Goal: Find specific page/section: Find specific page/section

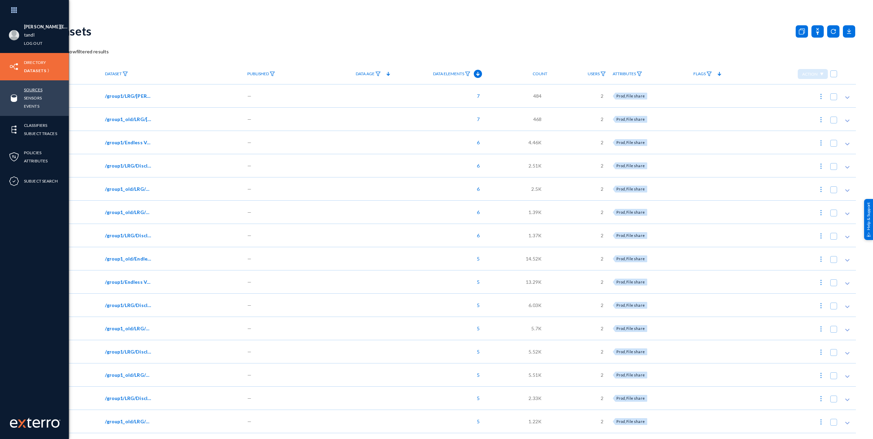
click at [33, 87] on link "Sources" at bounding box center [33, 90] width 18 height 8
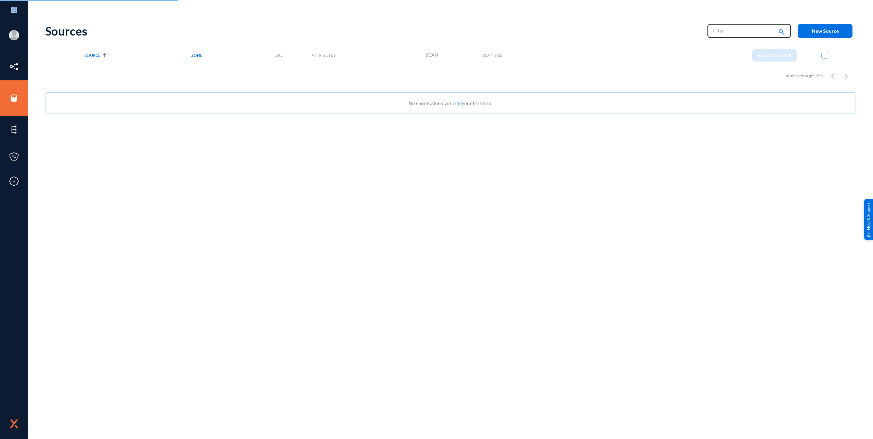
click at [721, 29] on input "text" at bounding box center [743, 31] width 60 height 10
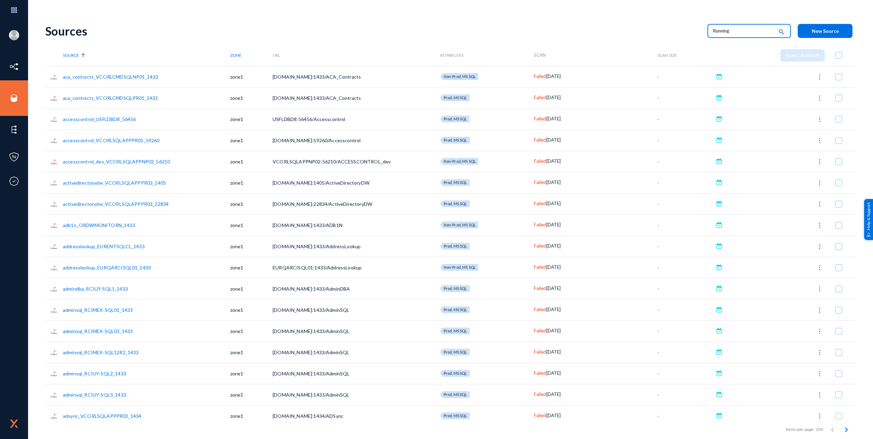
type input "Running"
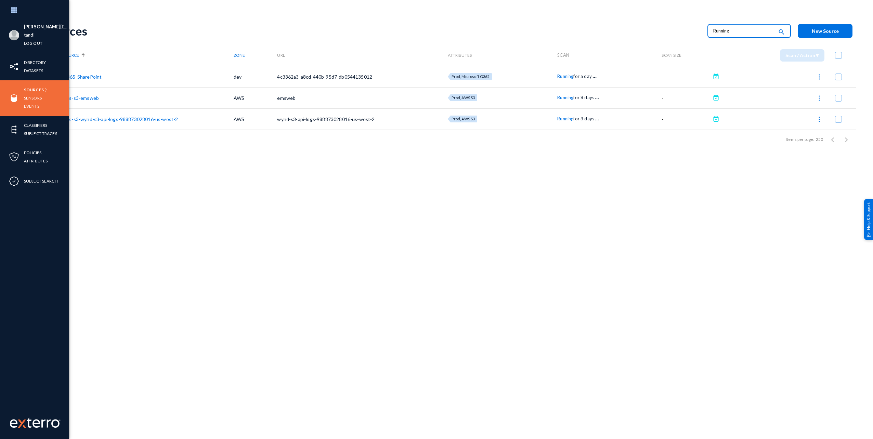
click at [32, 97] on link "Sensors" at bounding box center [33, 98] width 18 height 8
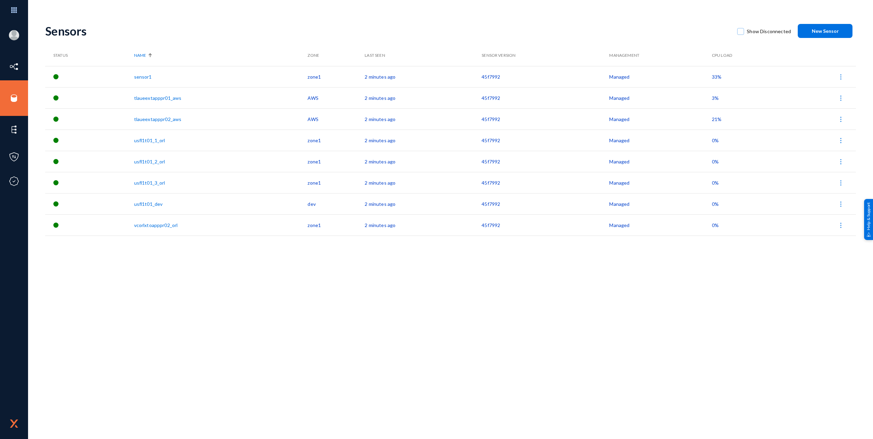
click at [166, 263] on div "Sensors Show Disconnected New Sensor Status Name Zone Last Seen Sensor Version …" at bounding box center [450, 228] width 811 height 422
click at [363, 350] on div "Sensors Show Disconnected New Sensor Status Name Zone Last Seen Sensor Version …" at bounding box center [450, 228] width 811 height 422
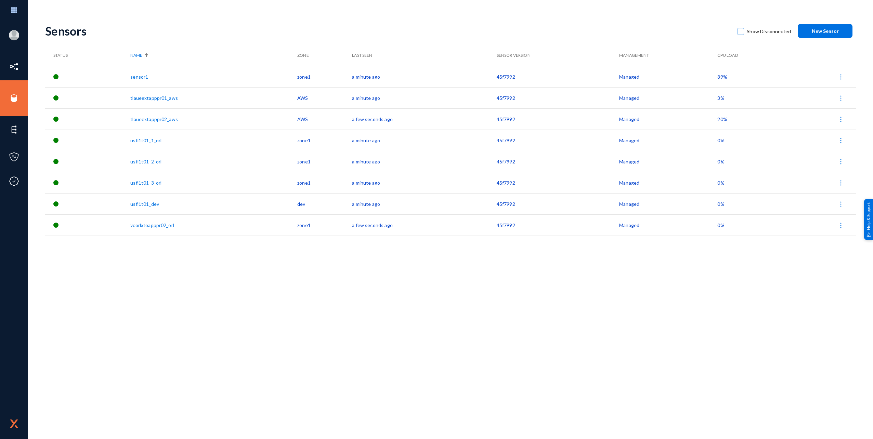
drag, startPoint x: 297, startPoint y: 337, endPoint x: 319, endPoint y: 337, distance: 21.6
click at [297, 336] on div "Sensors Show Disconnected New Sensor Status Name Zone Last Seen Sensor Version …" at bounding box center [450, 228] width 811 height 422
click at [619, 1] on div "Benjamin.Orensky@travelandleisure.com tandl Log out Directory Datasets Sources …" at bounding box center [436, 219] width 873 height 439
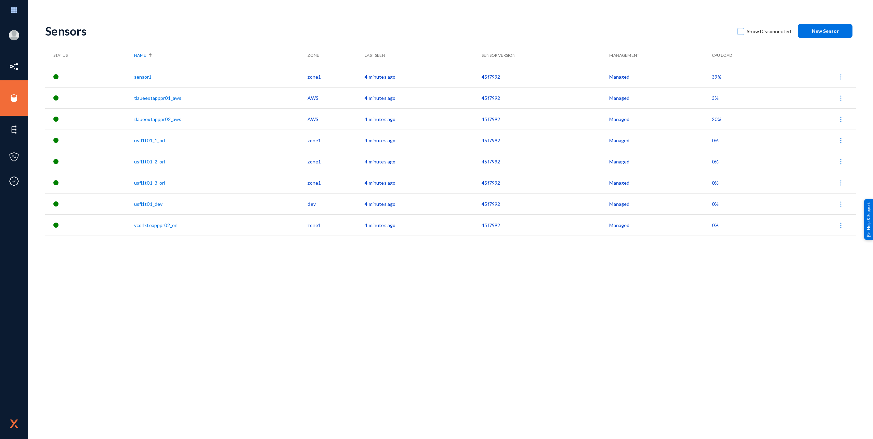
click at [370, 298] on div "Sensors Show Disconnected New Sensor Status Name Zone Last Seen Sensor Version …" at bounding box center [450, 228] width 811 height 422
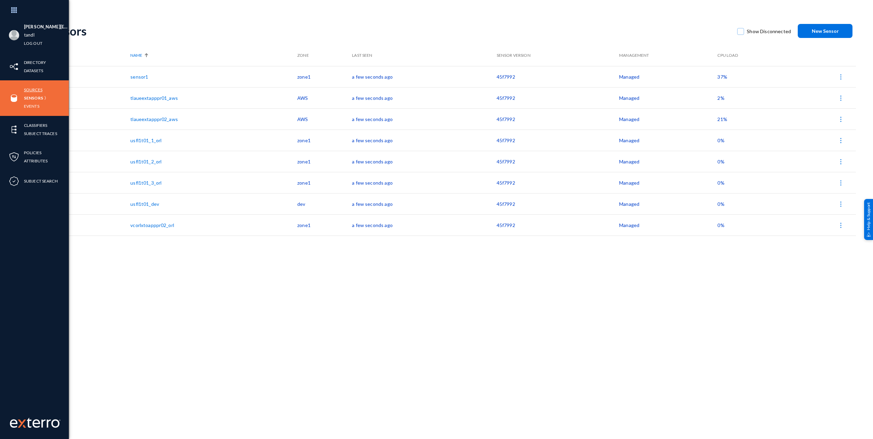
click at [29, 90] on link "Sources" at bounding box center [33, 90] width 18 height 8
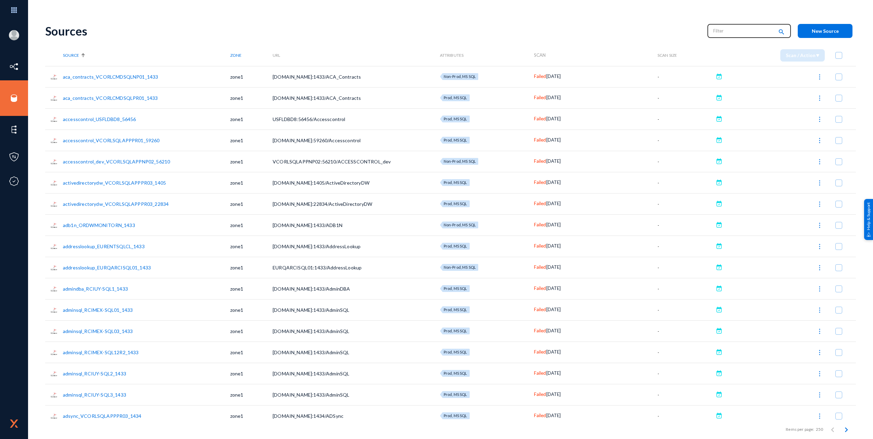
click at [728, 30] on input "text" at bounding box center [743, 31] width 60 height 10
type input "O365"
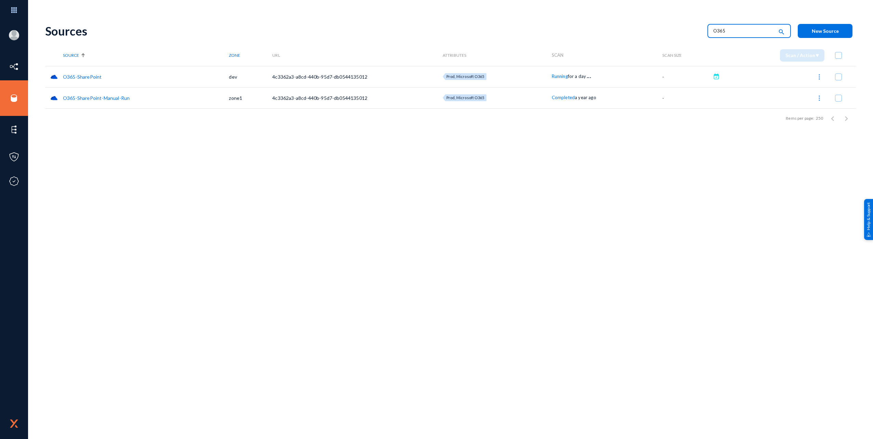
click at [559, 206] on div "Sources O365 search New Source Source Zone URL Attributes Scan Scan Size Scan /…" at bounding box center [450, 119] width 811 height 205
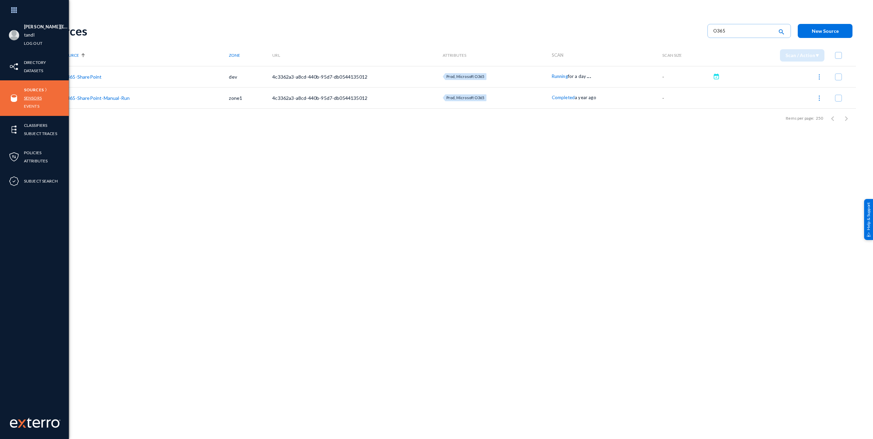
click at [34, 94] on link "Sensors" at bounding box center [33, 98] width 18 height 8
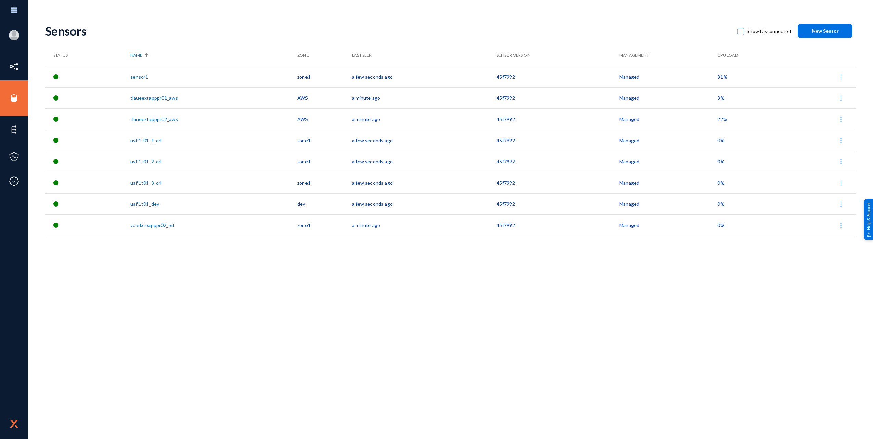
click at [444, 283] on div "Sensors Show Disconnected New Sensor Status Name Zone Last Seen Sensor Version …" at bounding box center [450, 228] width 811 height 422
click at [446, 17] on div "Sensors Show Disconnected New Sensor" at bounding box center [450, 31] width 811 height 28
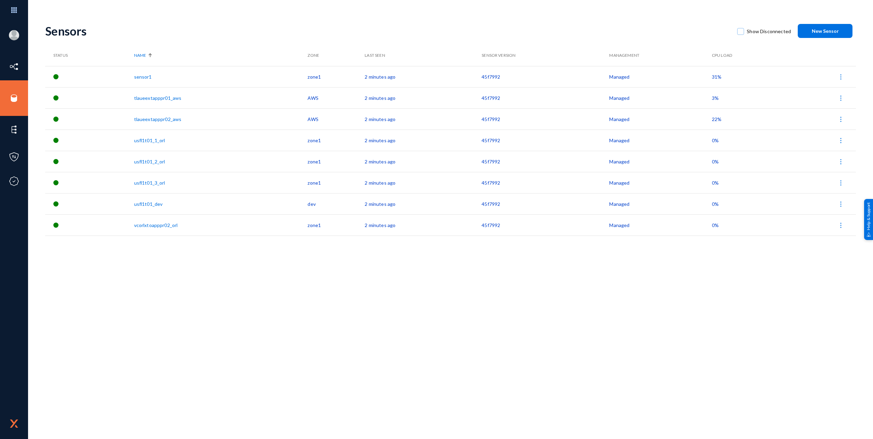
click at [372, 351] on div "Sensors Show Disconnected New Sensor Status Name Zone Last Seen Sensor Version …" at bounding box center [450, 228] width 811 height 422
click at [232, 355] on div "Sensors Show Disconnected New Sensor Status Name Zone Last Seen Sensor Version …" at bounding box center [450, 228] width 811 height 422
click at [291, 336] on div "Sensors Show Disconnected New Sensor Status Name Zone Last Seen Sensor Version …" at bounding box center [450, 228] width 811 height 422
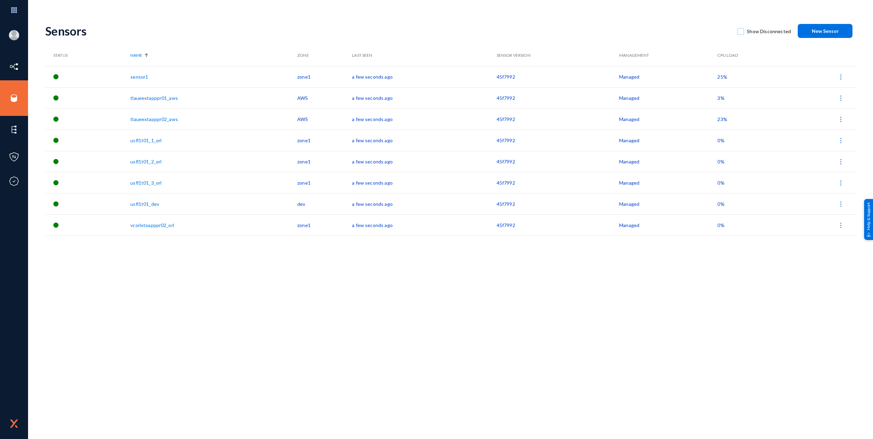
click at [240, 309] on div "Sensors Show Disconnected New Sensor Status Name Zone Last Seen Sensor Version …" at bounding box center [450, 228] width 811 height 422
